Goal: Information Seeking & Learning: Learn about a topic

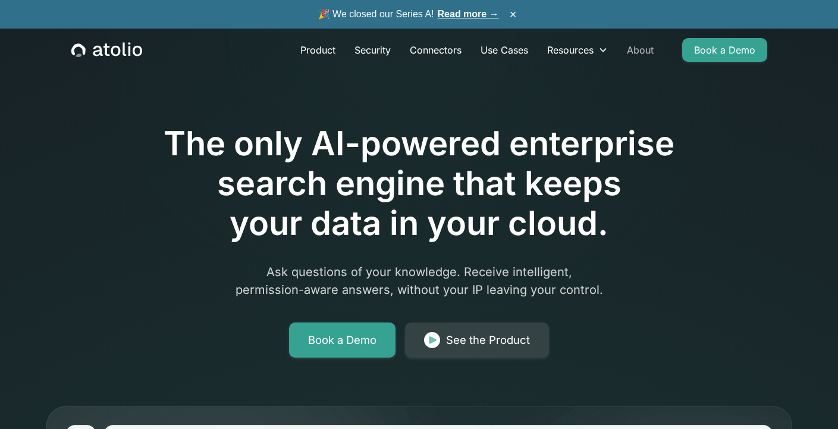
click at [633, 51] on link "About" at bounding box center [640, 50] width 46 height 24
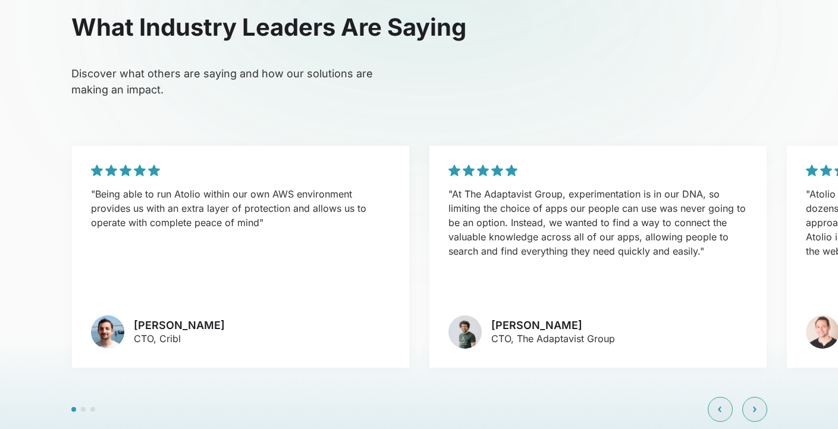
scroll to position [2870, 0]
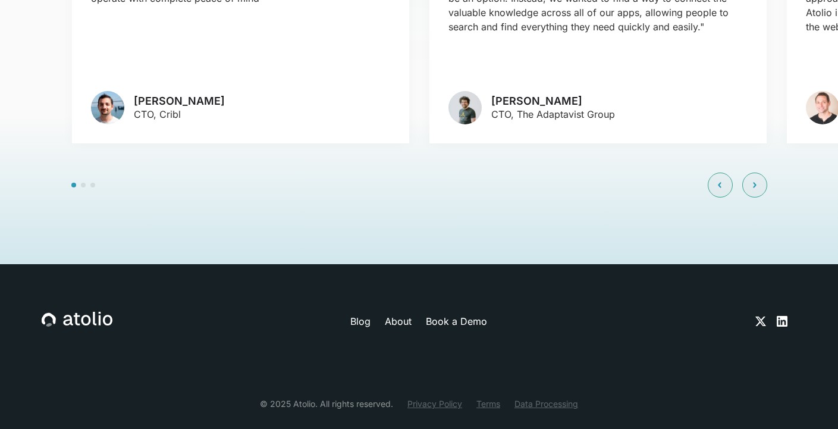
click at [403, 314] on link "About" at bounding box center [398, 321] width 27 height 14
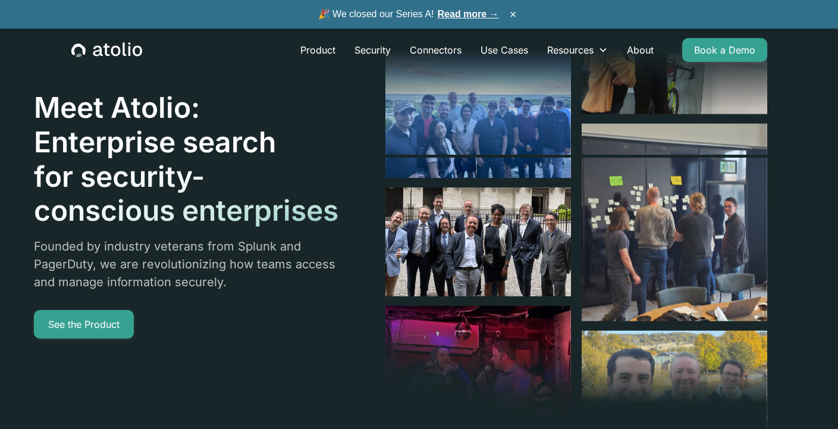
click at [475, 15] on link "Read more →" at bounding box center [468, 14] width 61 height 10
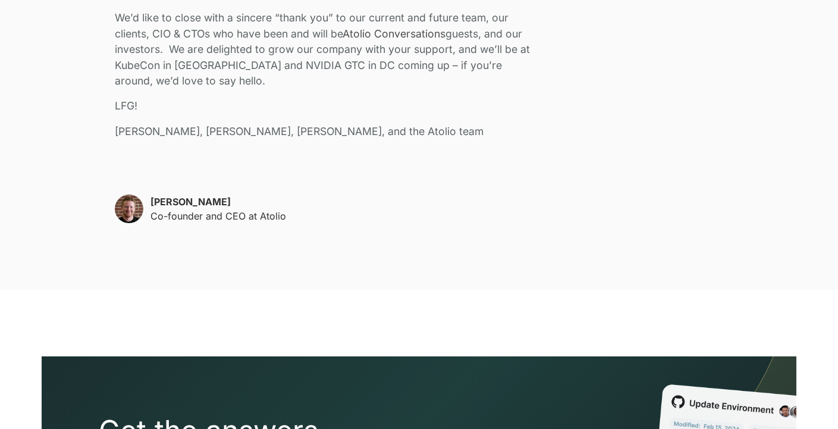
scroll to position [2753, 0]
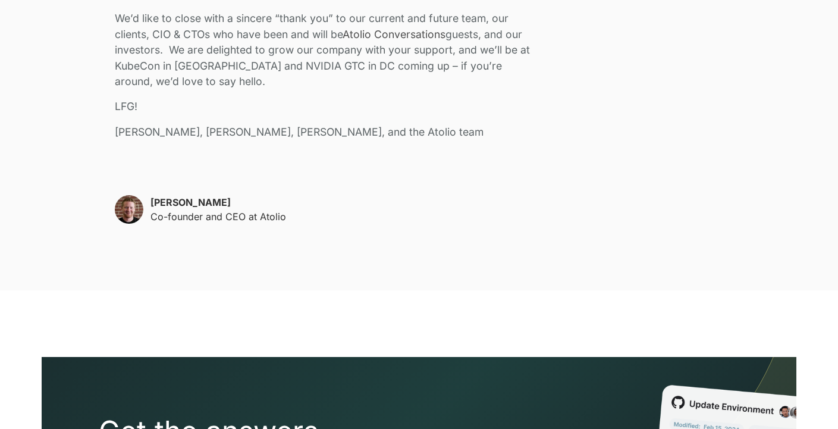
click at [204, 195] on p "[PERSON_NAME]" at bounding box center [218, 202] width 136 height 14
